Goal: Task Accomplishment & Management: Use online tool/utility

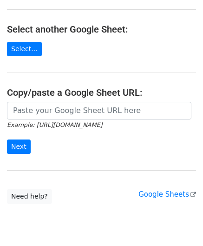
scroll to position [93, 0]
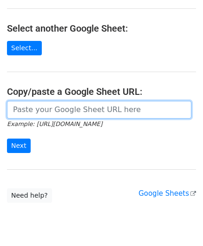
drag, startPoint x: 31, startPoint y: 106, endPoint x: 55, endPoint y: 92, distance: 27.9
click at [31, 106] on input "url" at bounding box center [99, 110] width 185 height 18
paste input "https://docs.google.com/spreadsheets/d/1cDFbhu_YHOVfhqZK8uDWEMjOcmH1ypELoDBwnNt…"
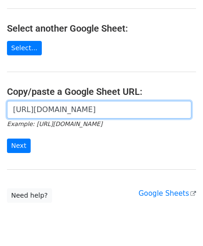
scroll to position [0, 217]
type input "https://docs.google.com/spreadsheets/d/1cDFbhu_YHOVfhqZK8uDWEMjOcmH1ypELoDBwnNt…"
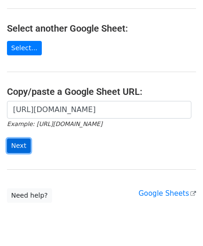
click at [22, 144] on input "Next" at bounding box center [19, 146] width 24 height 14
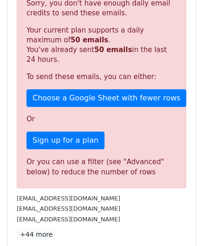
scroll to position [314, 0]
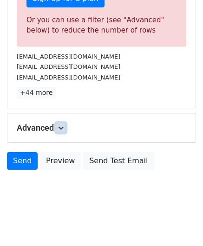
click at [64, 125] on icon at bounding box center [61, 128] width 6 height 6
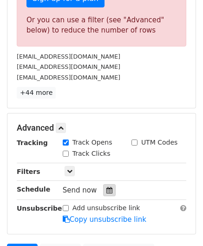
click at [107, 187] on icon at bounding box center [110, 190] width 6 height 7
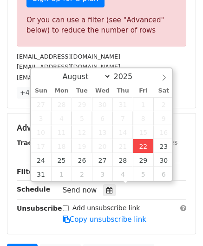
type input "[DATE] 12:00"
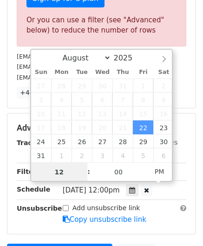
paste input "9"
type input "9"
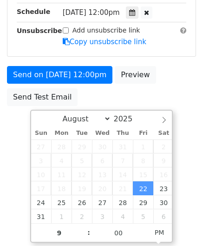
type input "[DATE] 21:00"
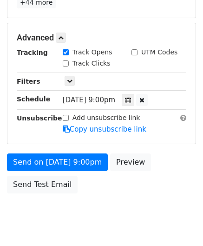
scroll to position [407, 0]
